Goal: Entertainment & Leisure: Browse casually

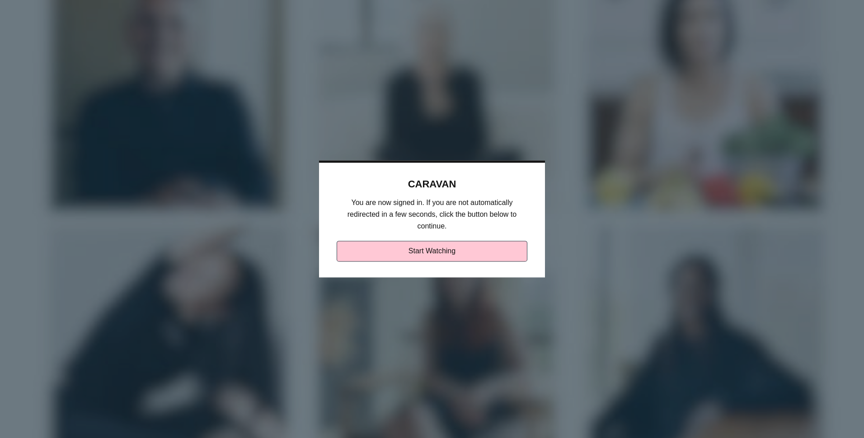
click at [388, 249] on link "Start Watching" at bounding box center [432, 251] width 191 height 21
click at [448, 247] on link "Start Watching" at bounding box center [432, 251] width 191 height 21
